Goal: Check status: Check status

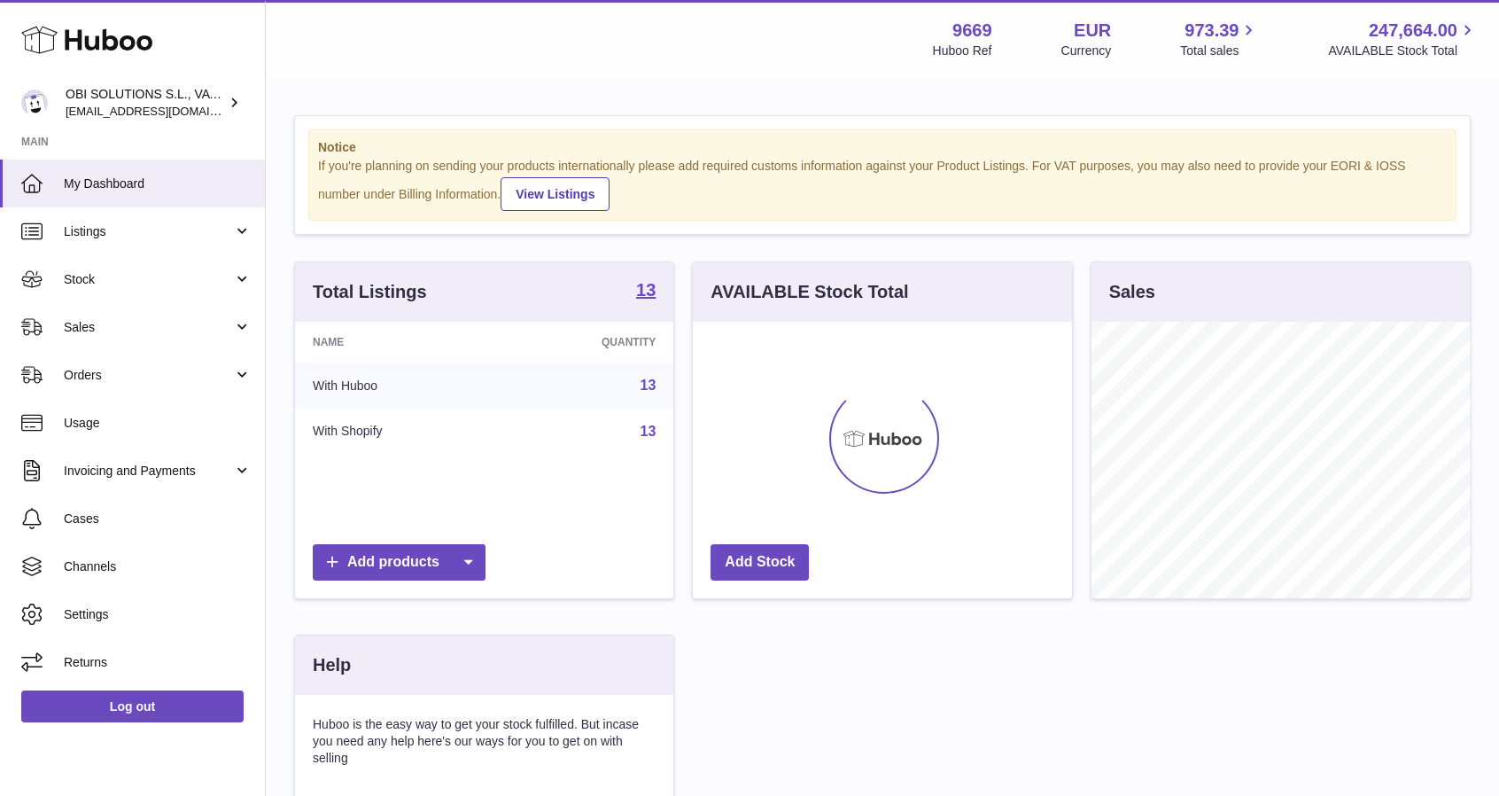
scroll to position [276, 383]
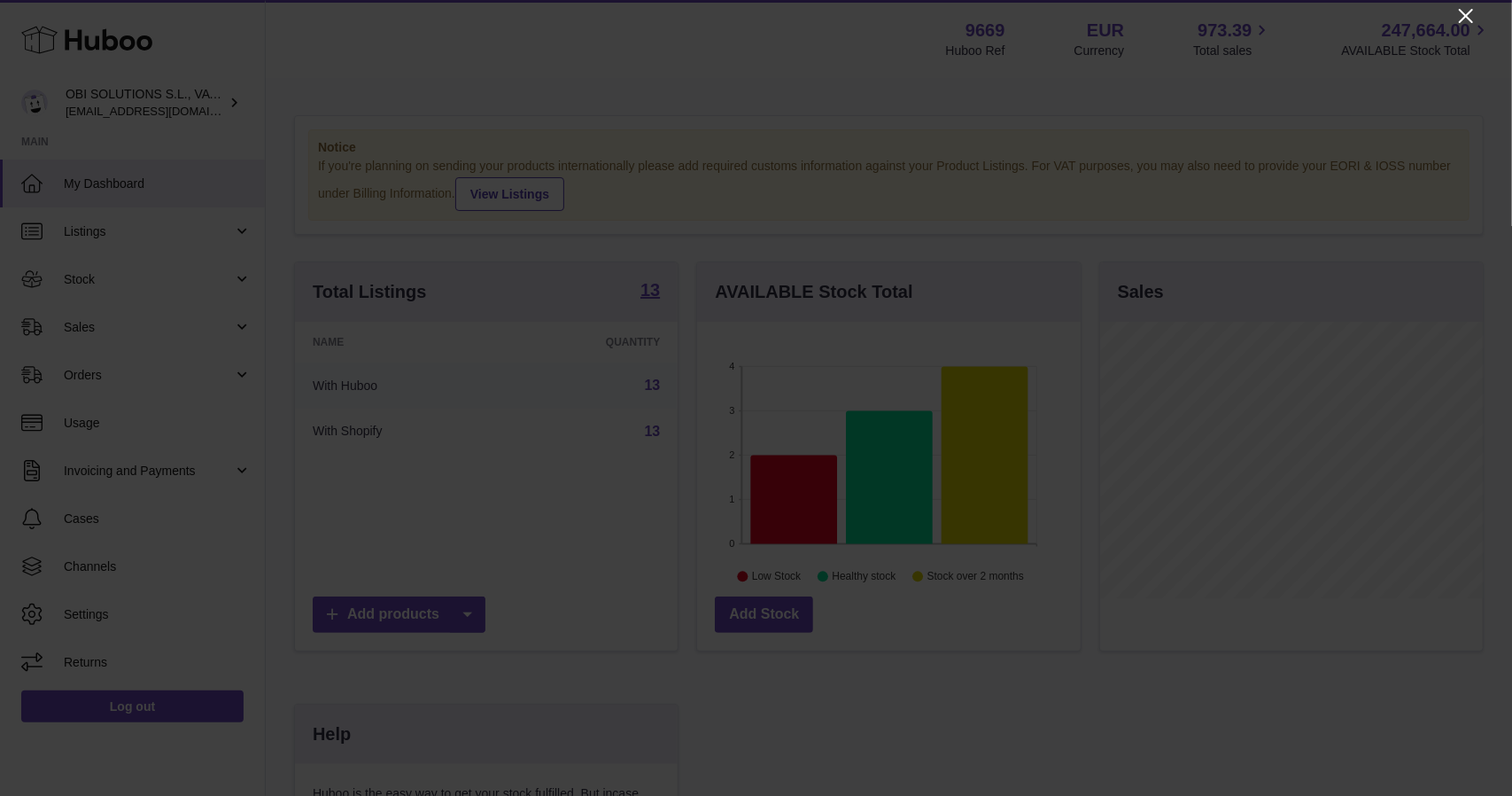
click at [1465, 10] on icon "Close" at bounding box center [1466, 15] width 21 height 21
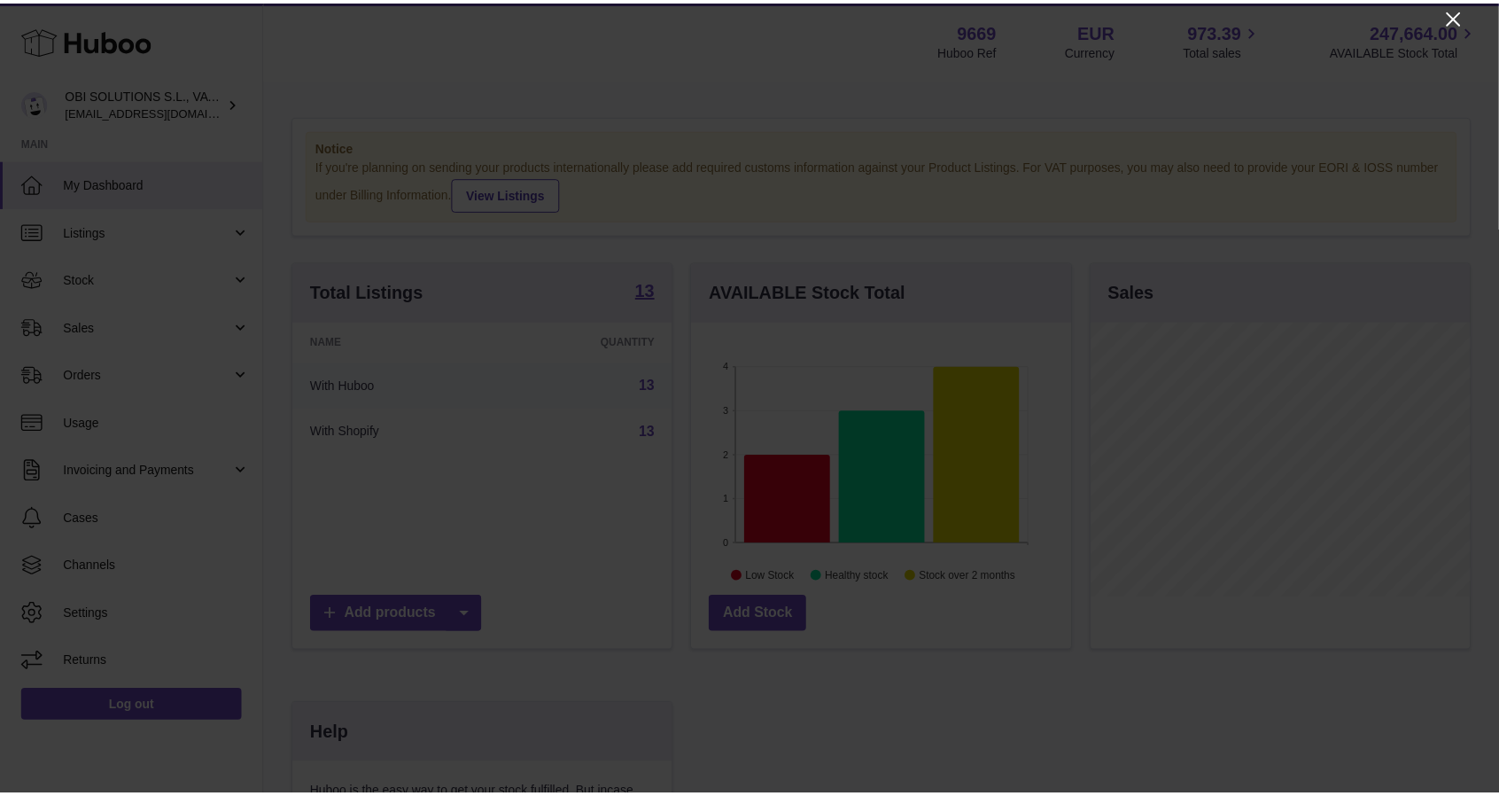
scroll to position [885740, 885638]
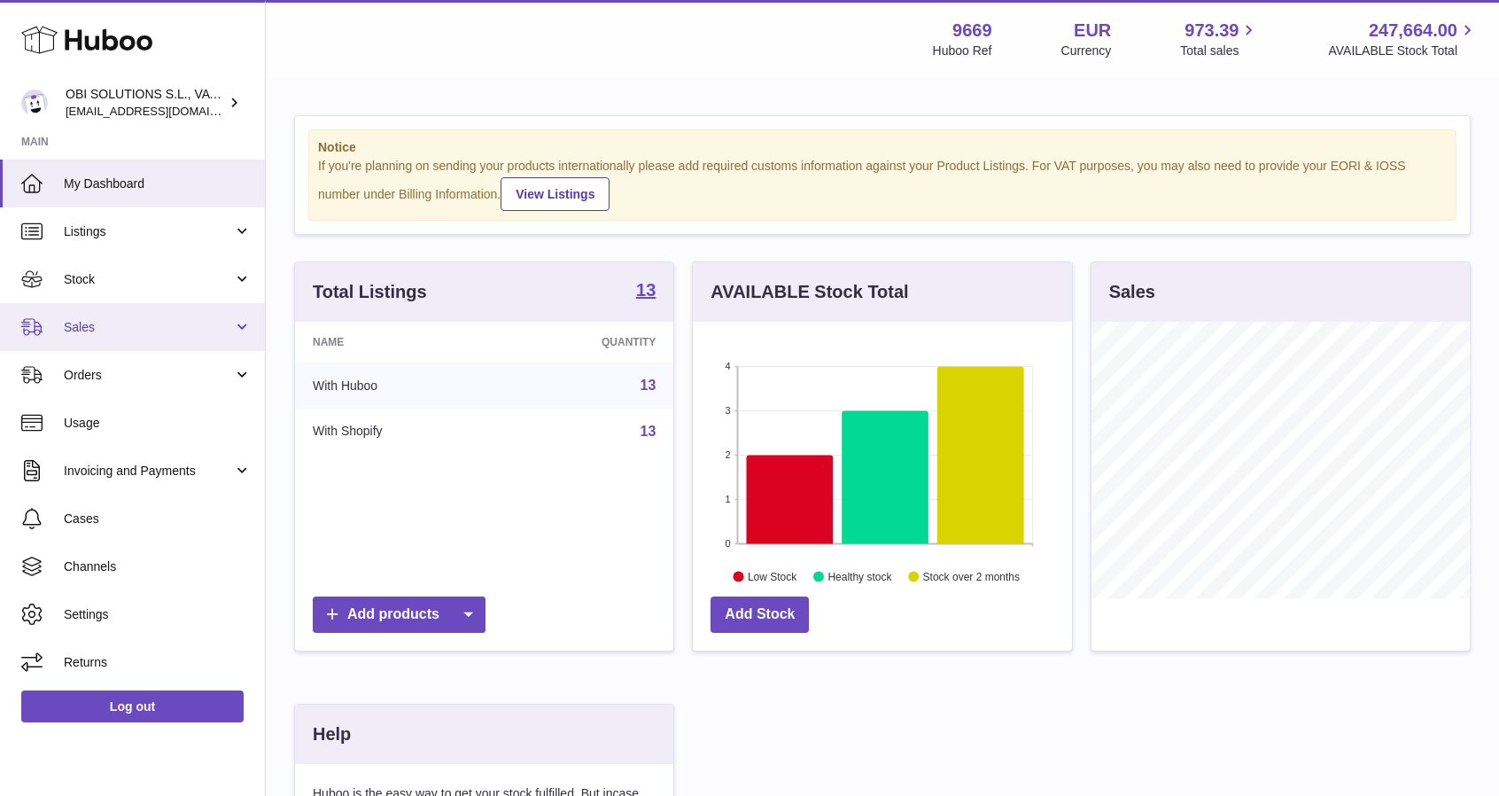
click at [89, 311] on link "Sales" at bounding box center [132, 327] width 265 height 48
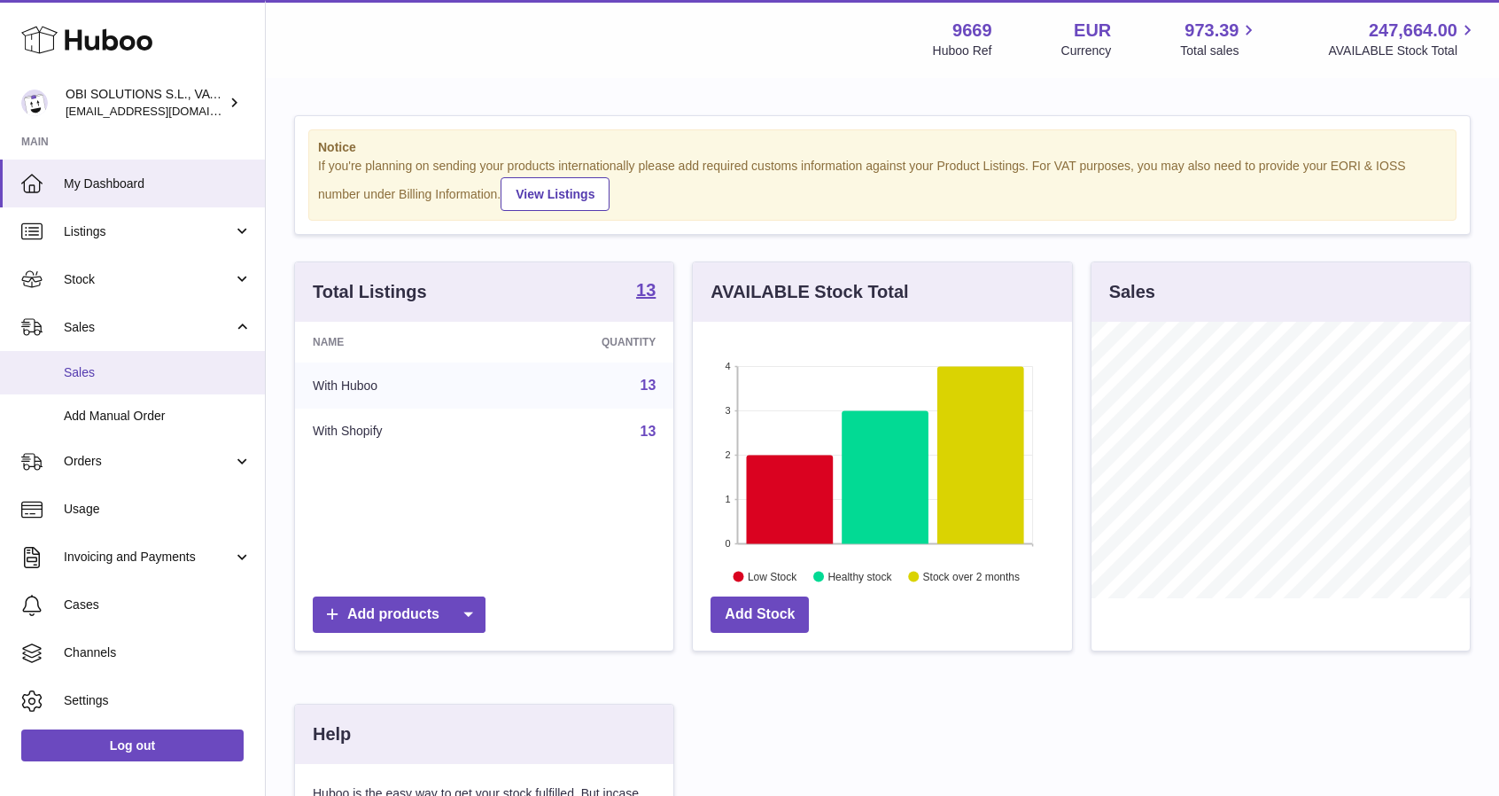
click at [140, 373] on span "Sales" at bounding box center [158, 372] width 188 height 17
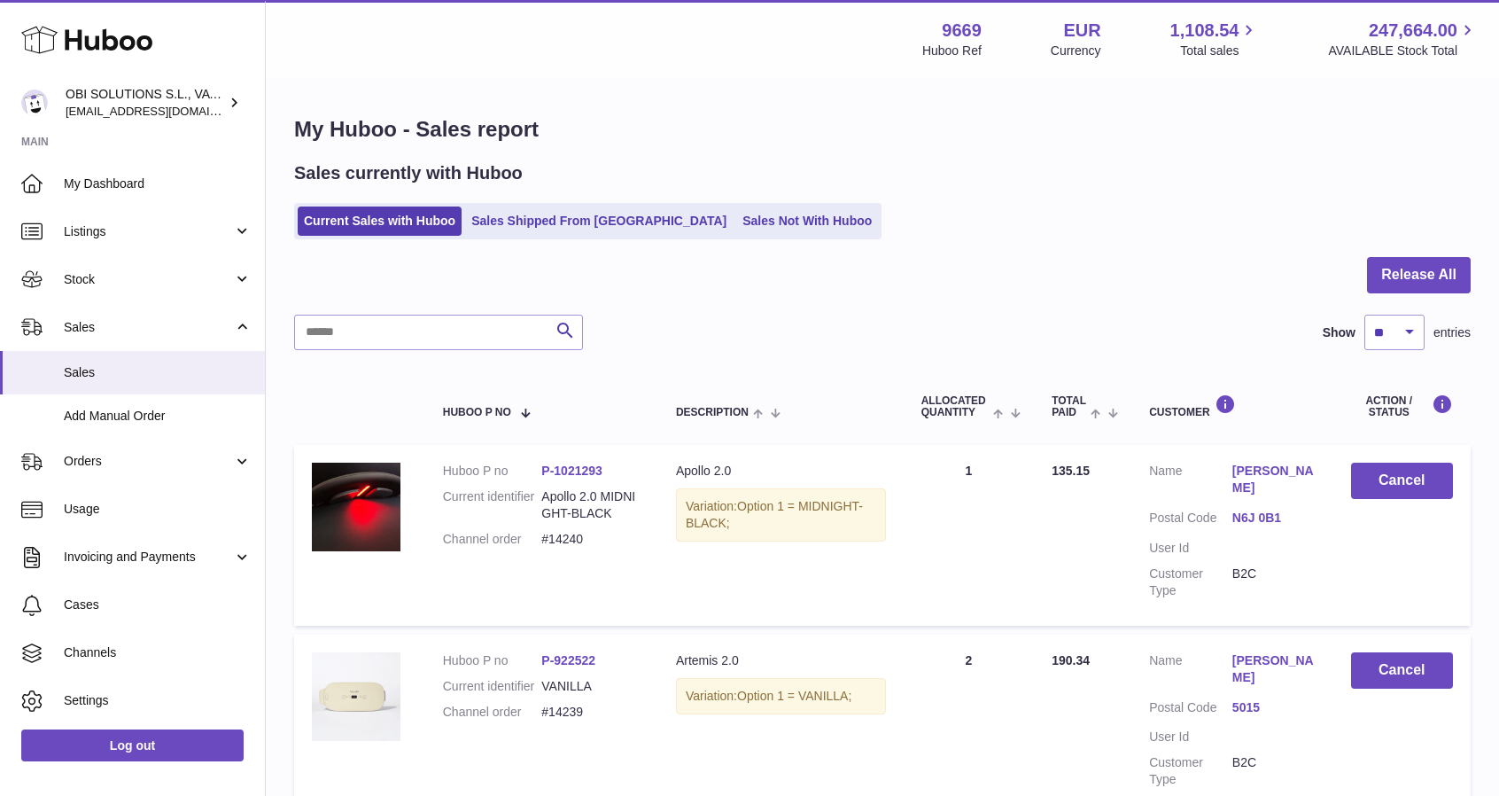
click at [973, 512] on td "Quantity Sold 1" at bounding box center [969, 535] width 131 height 180
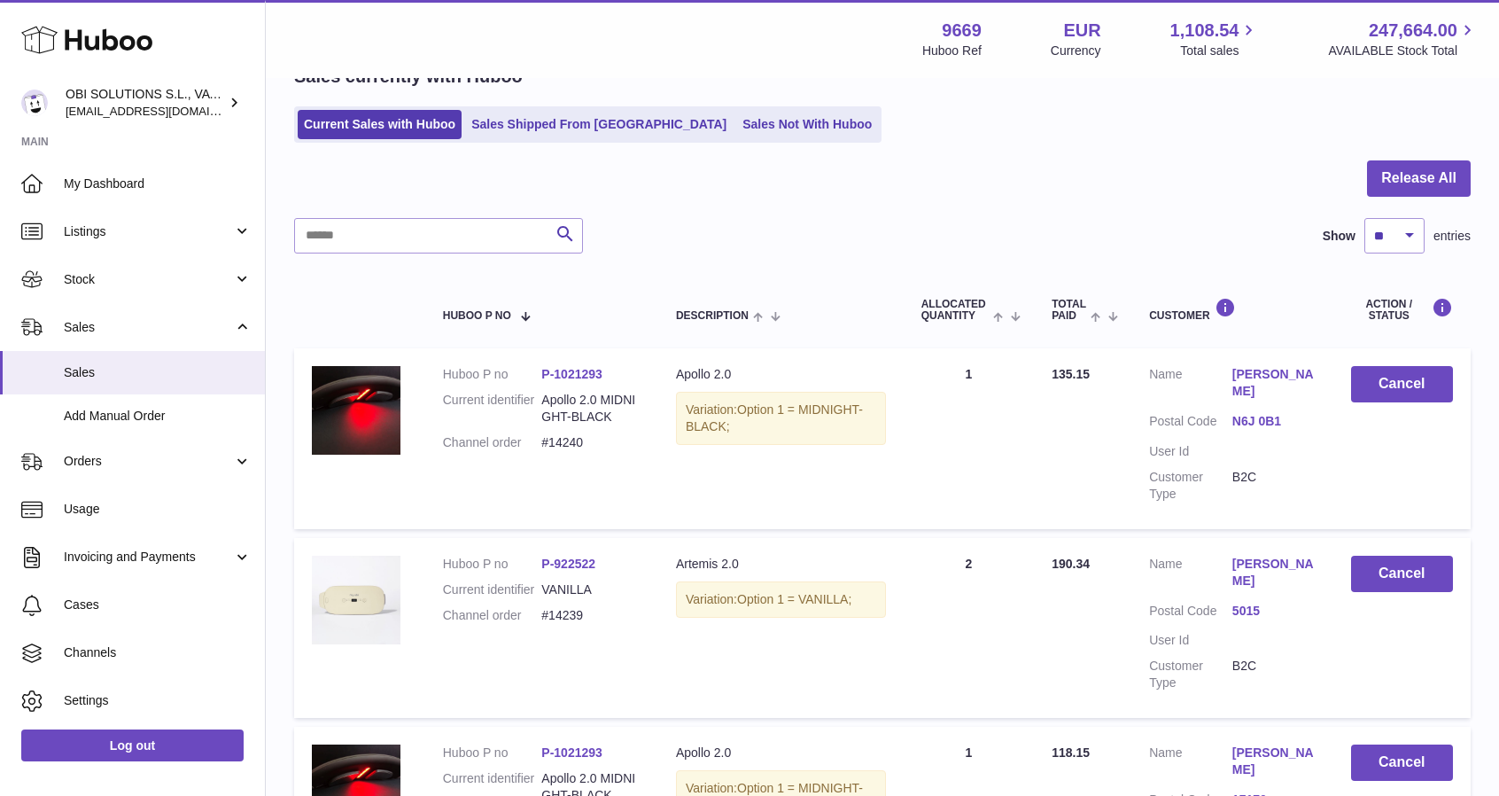
scroll to position [97, 0]
click at [587, 395] on dd "Apollo 2.0 MIDNIGHT-BLACK" at bounding box center [590, 408] width 99 height 34
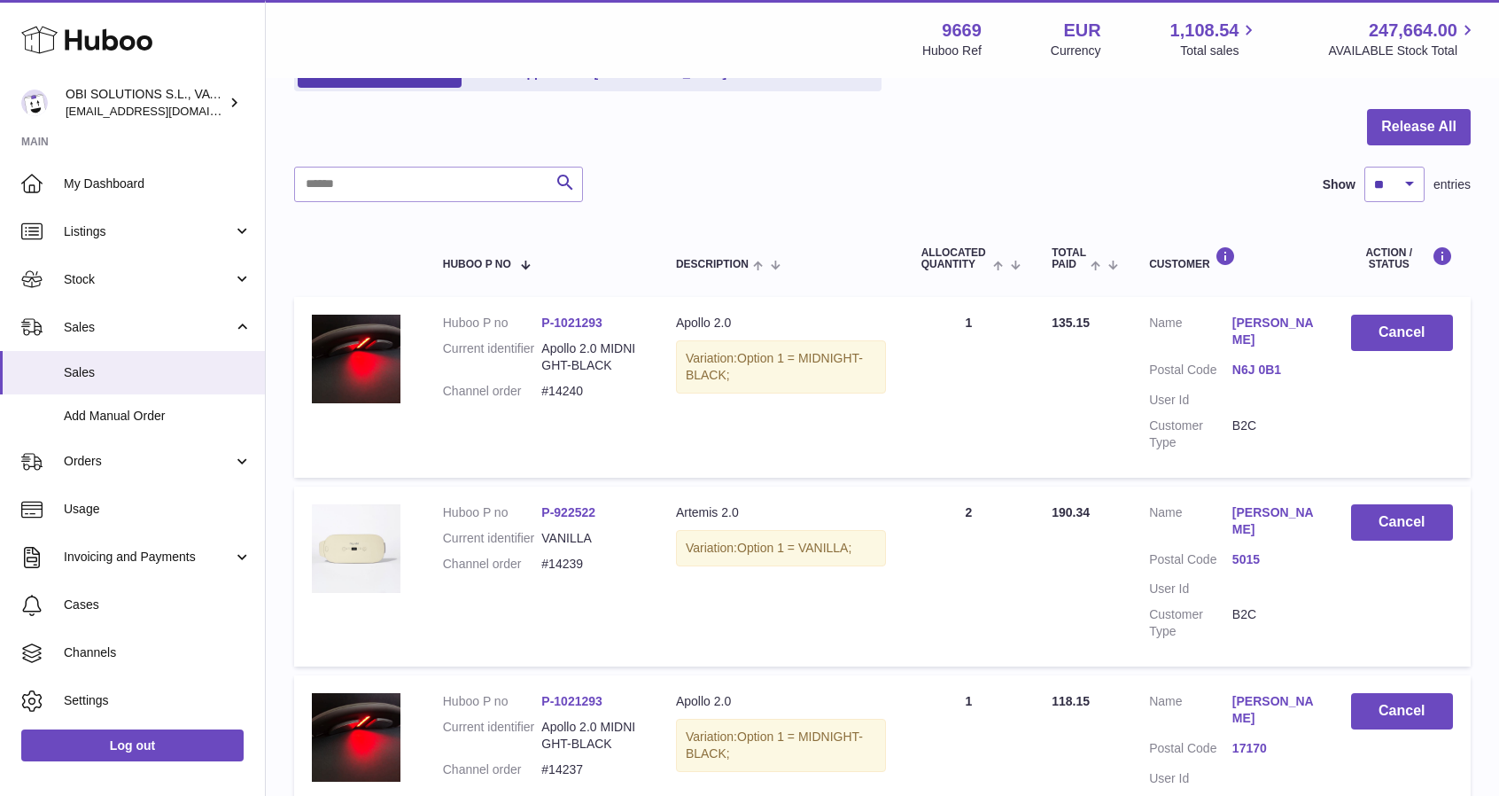
scroll to position [156, 0]
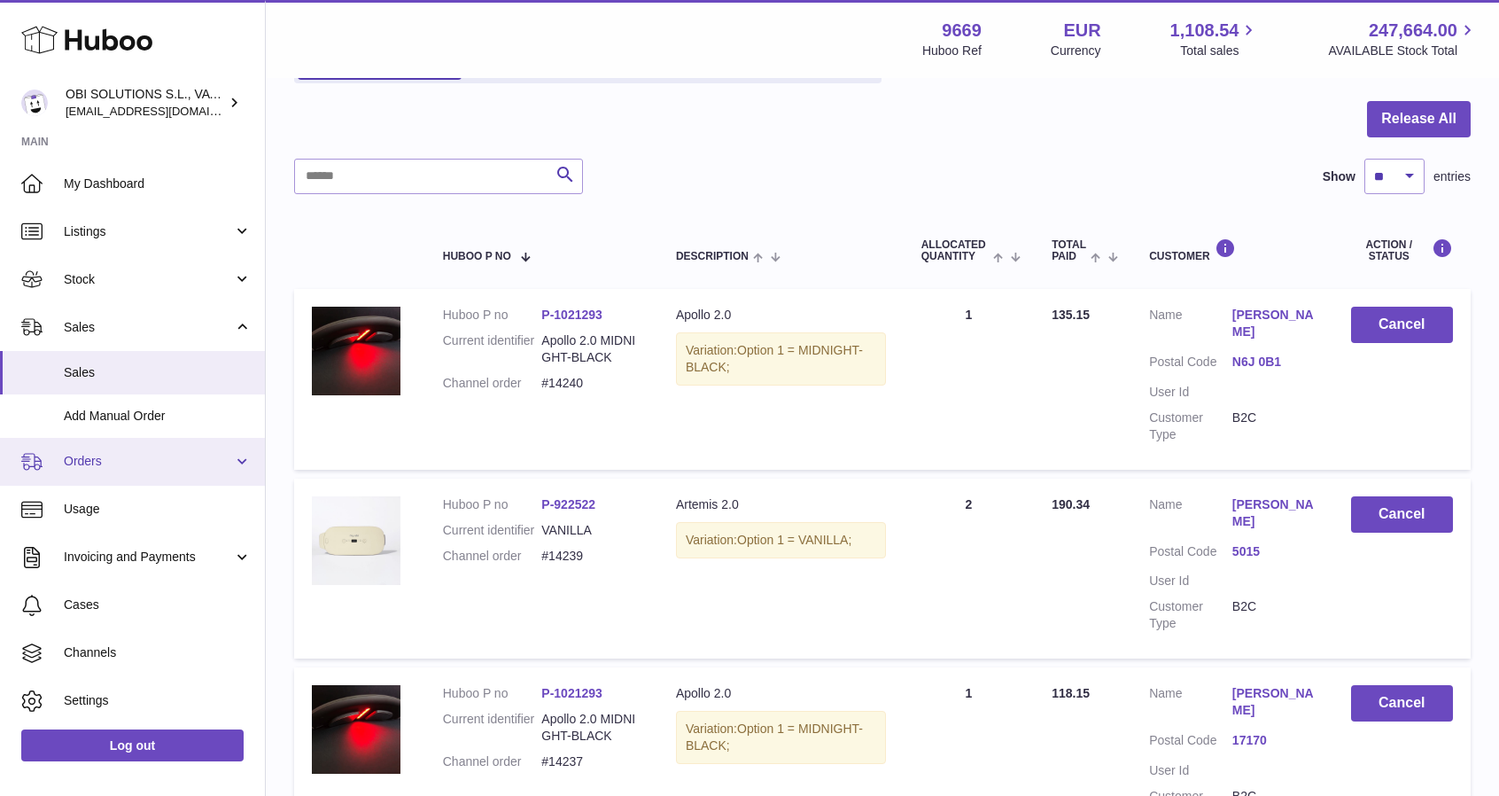
click at [105, 458] on span "Orders" at bounding box center [148, 461] width 169 height 17
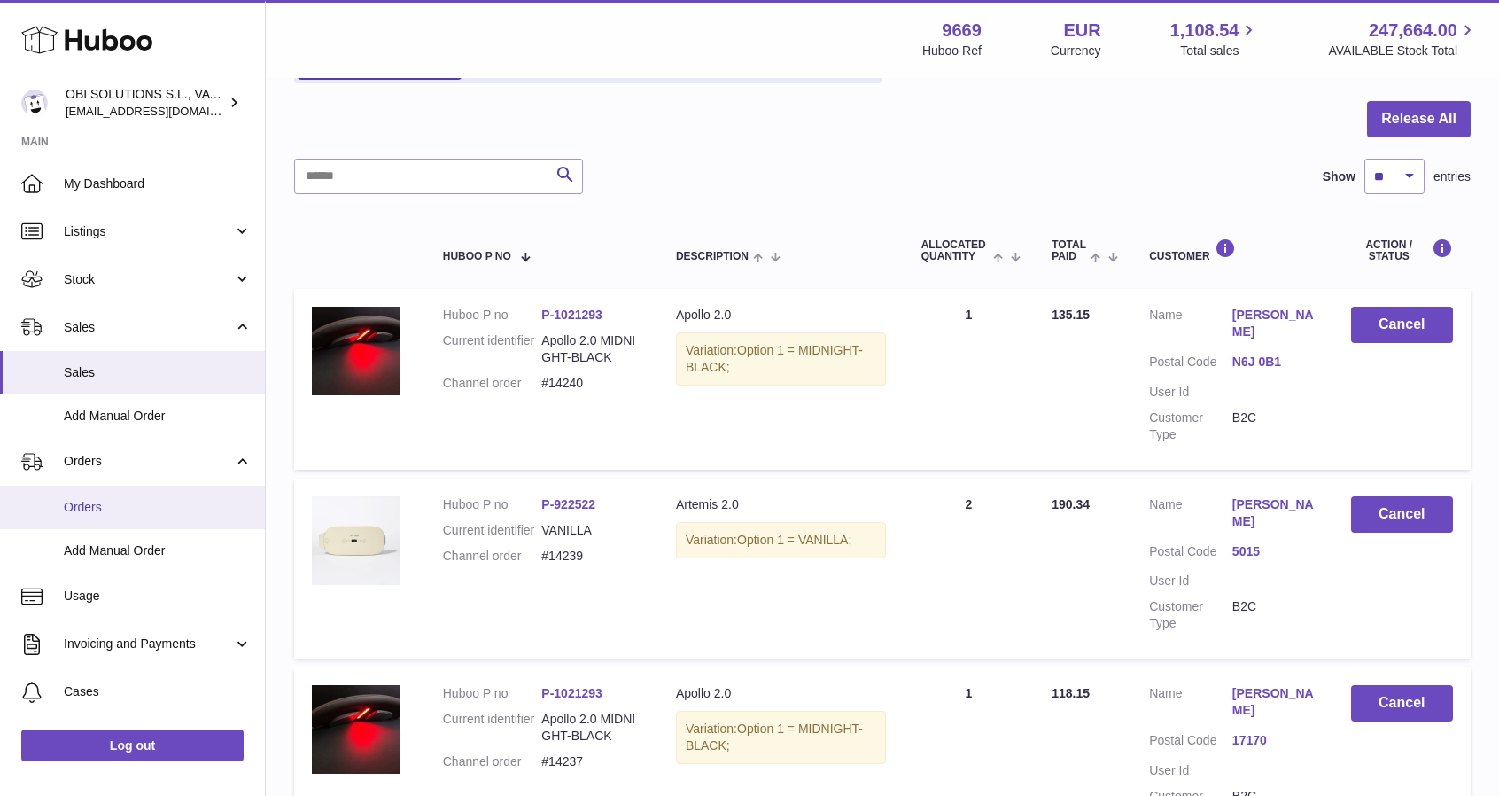
click at [105, 509] on span "Orders" at bounding box center [158, 507] width 188 height 17
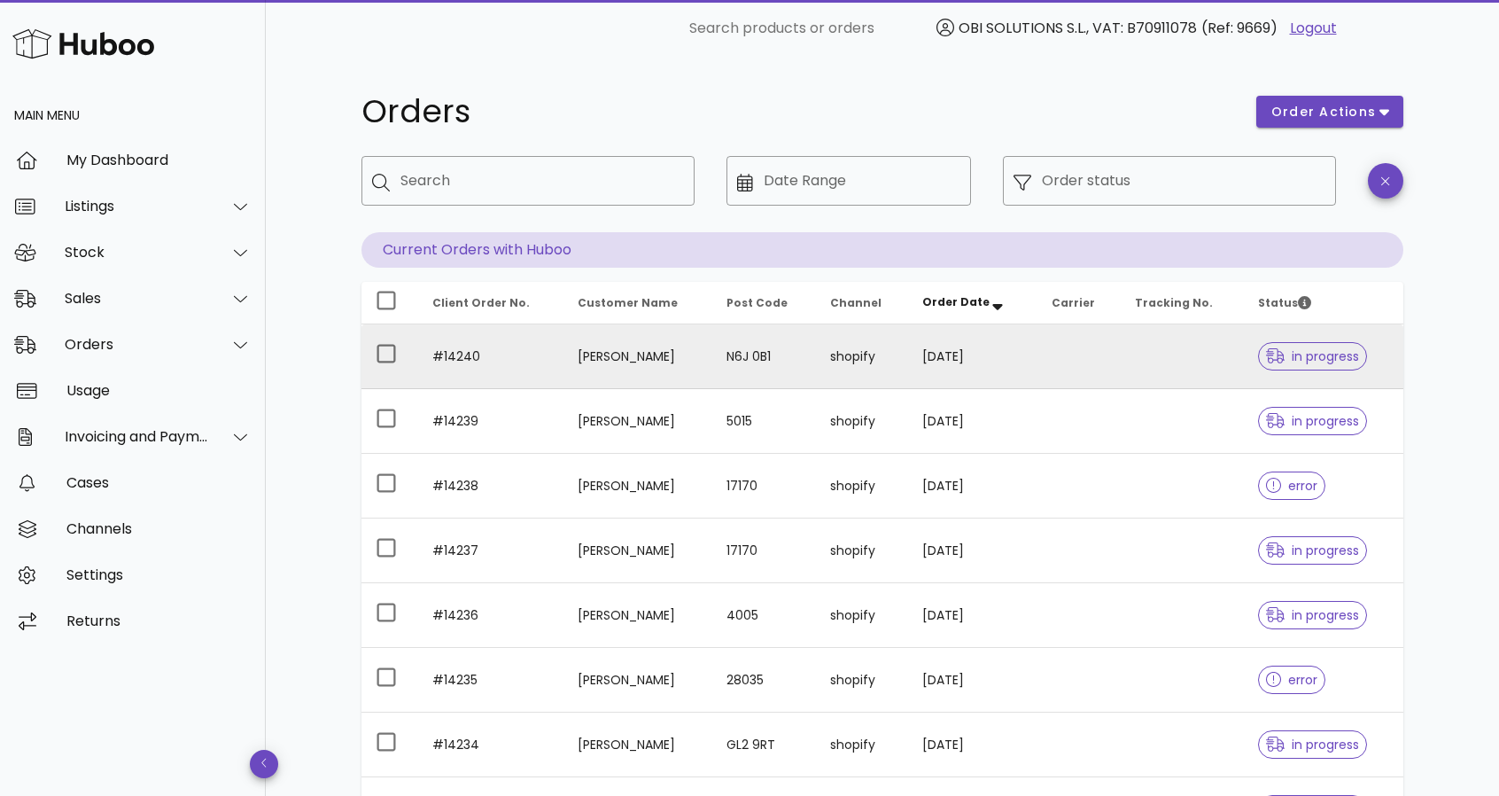
click at [501, 354] on td "#14240" at bounding box center [490, 356] width 145 height 65
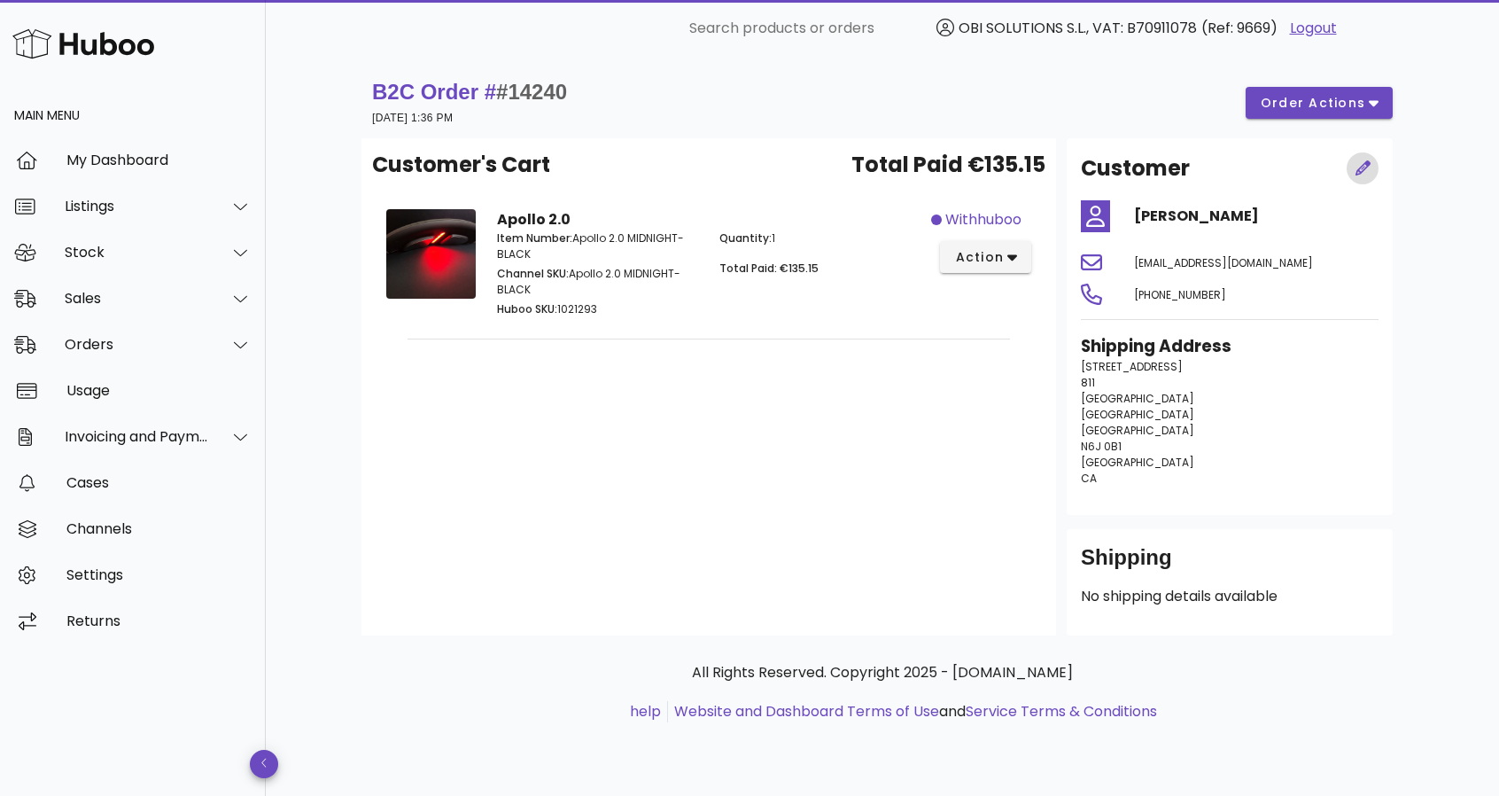
click at [1362, 167] on icon "button" at bounding box center [1364, 168] width 16 height 16
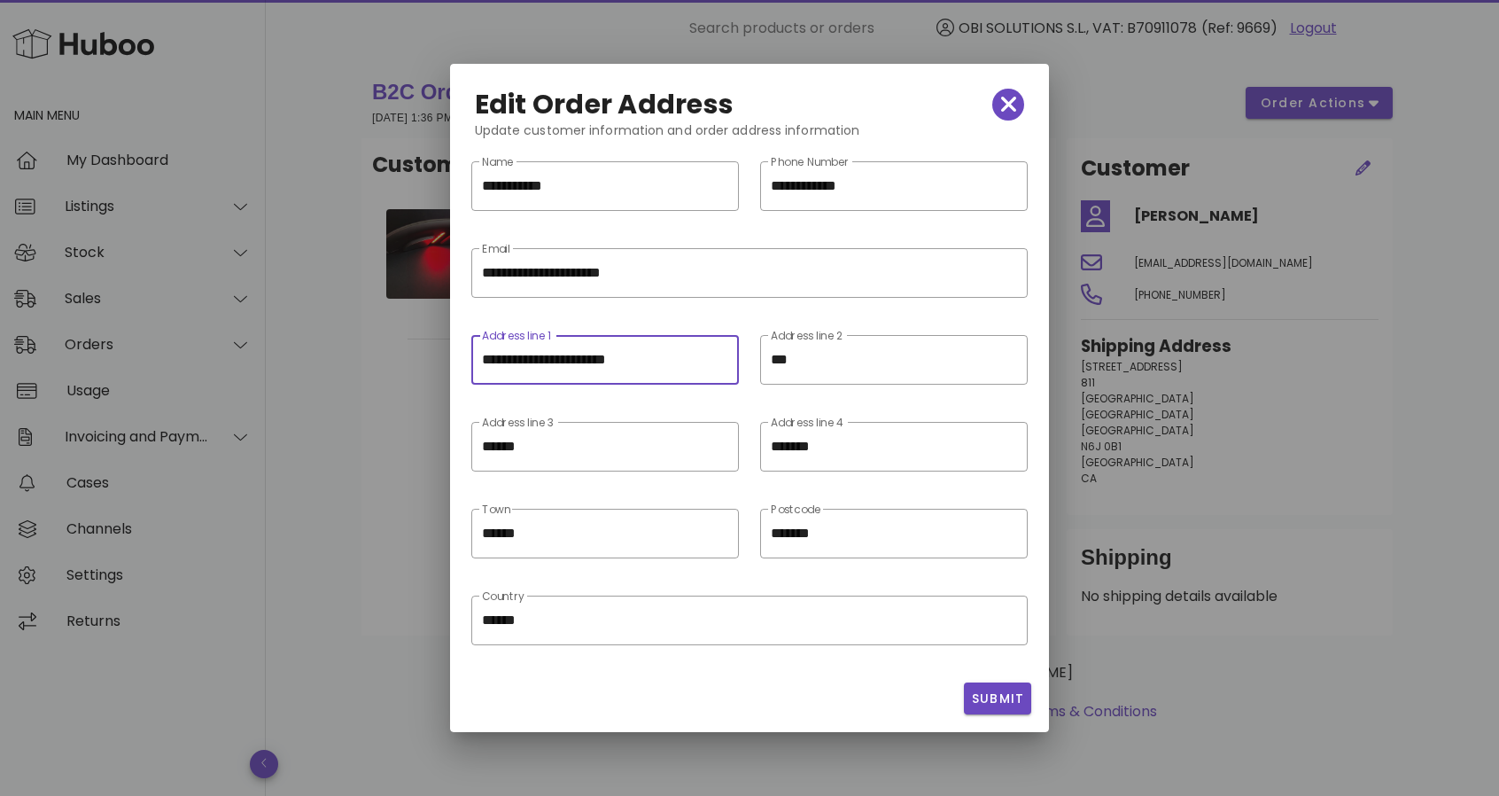
click at [593, 363] on input "**********" at bounding box center [605, 360] width 246 height 28
click at [1008, 104] on icon "button" at bounding box center [1009, 105] width 16 height 16
